Goal: Task Accomplishment & Management: Use online tool/utility

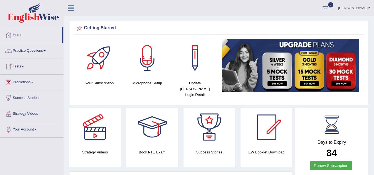
click at [22, 66] on link "Tests" at bounding box center [31, 66] width 63 height 14
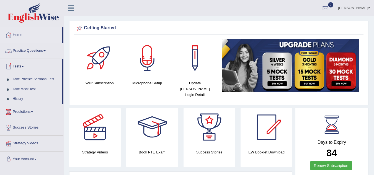
click at [37, 55] on link "Practice Questions" at bounding box center [31, 50] width 63 height 14
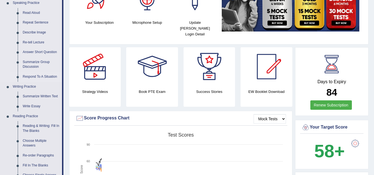
scroll to position [61, 0]
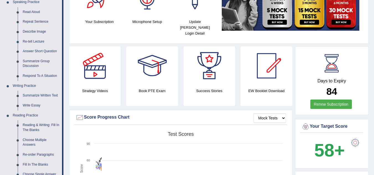
click at [47, 53] on link "Answer Short Question" at bounding box center [41, 51] width 42 height 10
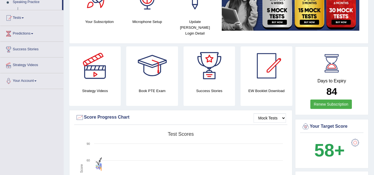
scroll to position [20, 0]
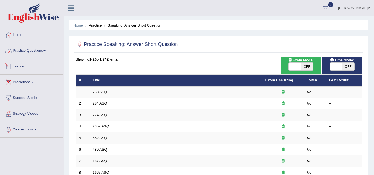
click at [36, 50] on link "Practice Questions" at bounding box center [31, 50] width 63 height 14
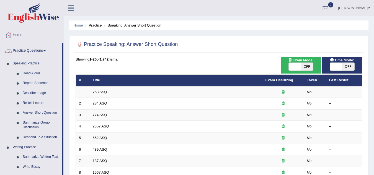
click at [34, 51] on link "Practice Questions" at bounding box center [31, 50] width 62 height 14
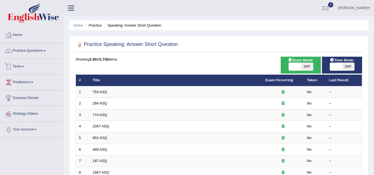
click at [12, 70] on div at bounding box center [8, 67] width 8 height 8
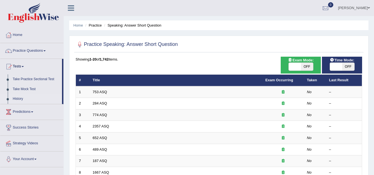
click at [18, 98] on link "History" at bounding box center [36, 99] width 52 height 10
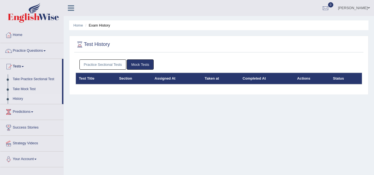
click at [140, 65] on link "Mock Tests" at bounding box center [140, 64] width 27 height 10
click at [112, 64] on link "Practice Sectional Tests" at bounding box center [102, 64] width 47 height 10
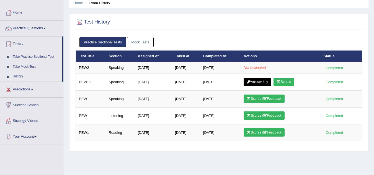
scroll to position [23, 0]
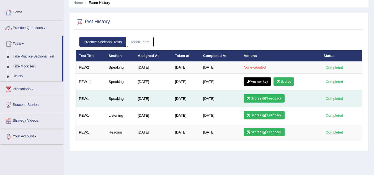
click at [253, 96] on link "Scores / Feedback" at bounding box center [263, 98] width 41 height 8
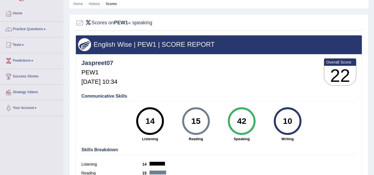
scroll to position [20, 0]
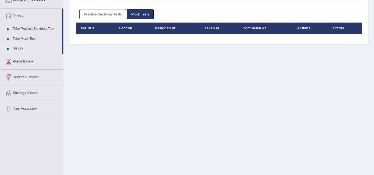
scroll to position [51, 0]
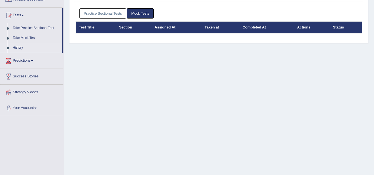
click at [108, 13] on link "Practice Sectional Tests" at bounding box center [102, 13] width 47 height 10
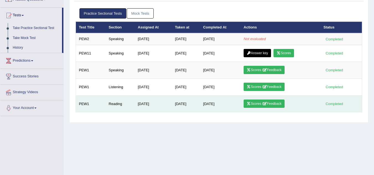
click at [254, 103] on link "Scores / Feedback" at bounding box center [263, 104] width 41 height 8
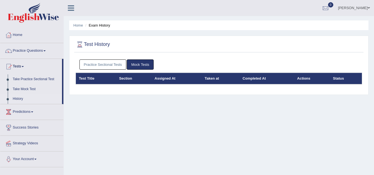
drag, startPoint x: 24, startPoint y: 35, endPoint x: 16, endPoint y: 35, distance: 8.3
drag, startPoint x: 16, startPoint y: 35, endPoint x: 8, endPoint y: 36, distance: 7.8
click at [8, 36] on div at bounding box center [8, 35] width 8 height 8
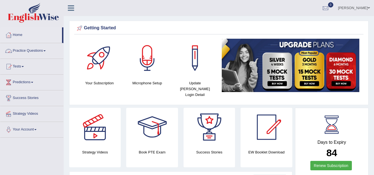
click at [16, 42] on li "Home" at bounding box center [31, 35] width 63 height 16
click at [21, 64] on link "Tests" at bounding box center [31, 66] width 63 height 14
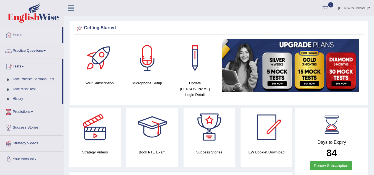
click at [19, 91] on link "Take Mock Test" at bounding box center [36, 89] width 52 height 10
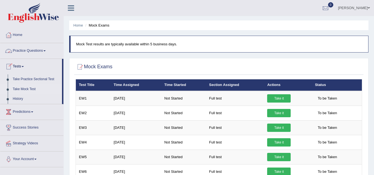
click at [41, 49] on link "Practice Questions" at bounding box center [31, 50] width 63 height 14
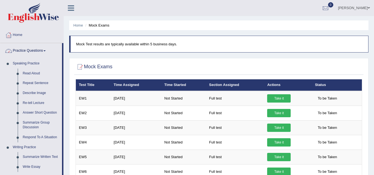
click at [43, 54] on link "Practice Questions" at bounding box center [31, 50] width 62 height 14
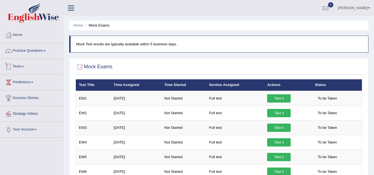
click at [24, 66] on link "Tests" at bounding box center [31, 66] width 63 height 14
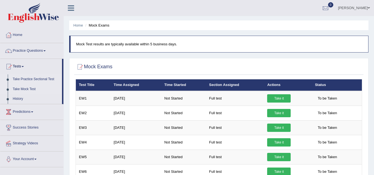
click at [41, 80] on link "Take Practice Sectional Test" at bounding box center [36, 79] width 52 height 10
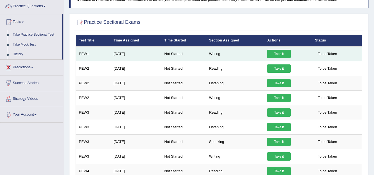
click at [281, 53] on link "Take it" at bounding box center [279, 54] width 24 height 8
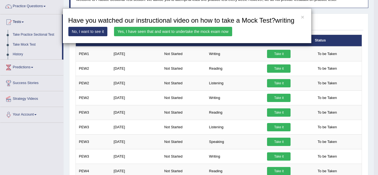
click at [188, 28] on link "Yes, I have seen that and want to undertake the mock exam now" at bounding box center [173, 31] width 118 height 9
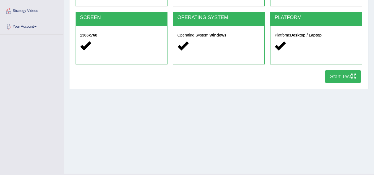
scroll to position [104, 0]
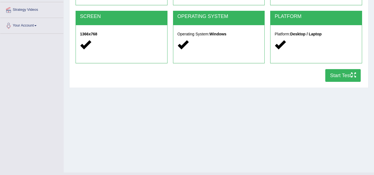
click at [338, 77] on button "Start Test" at bounding box center [342, 75] width 35 height 13
